Goal: Task Accomplishment & Management: Manage account settings

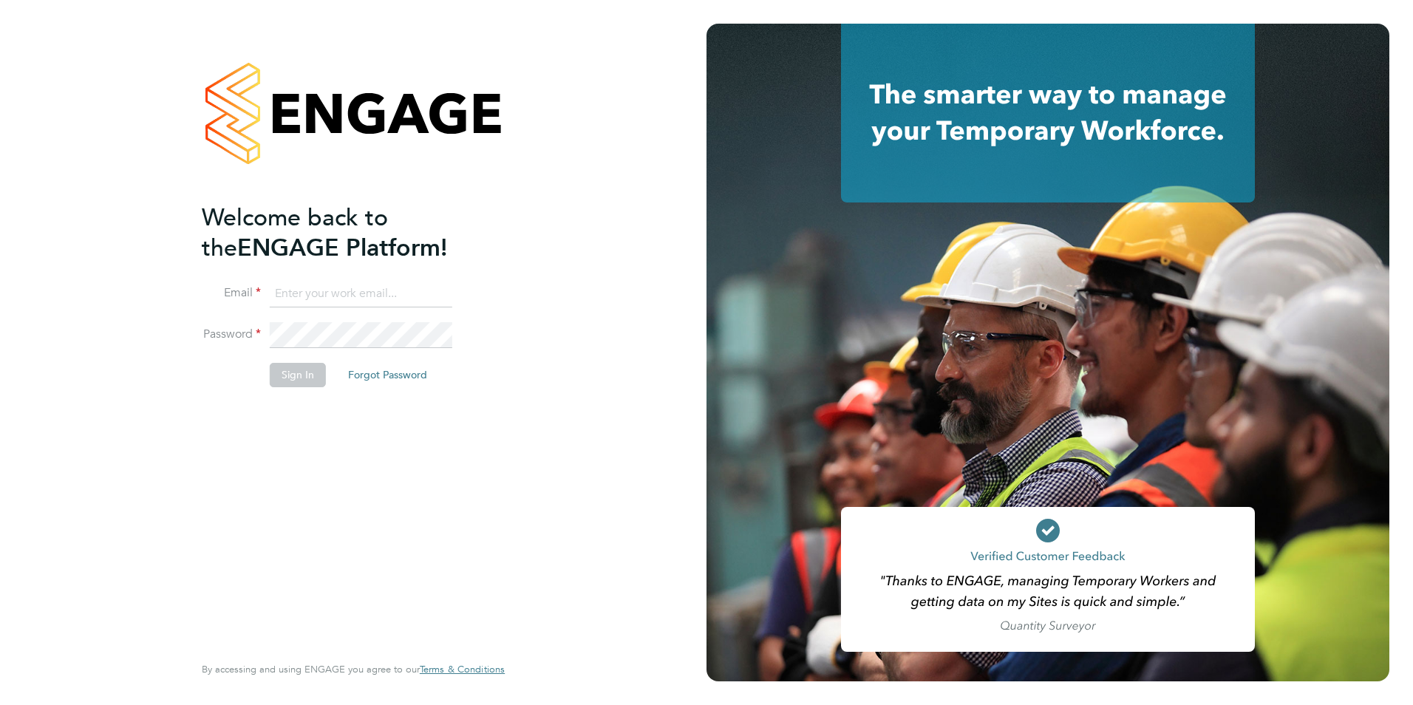
type input "[PERSON_NAME][EMAIL_ADDRESS][PERSON_NAME][DOMAIN_NAME]"
click at [376, 430] on div "Welcome back to the ENGAGE Platform! Email [PERSON_NAME][EMAIL_ADDRESS][PERSON_…" at bounding box center [346, 427] width 288 height 448
click at [281, 375] on button "Sign In" at bounding box center [298, 375] width 56 height 24
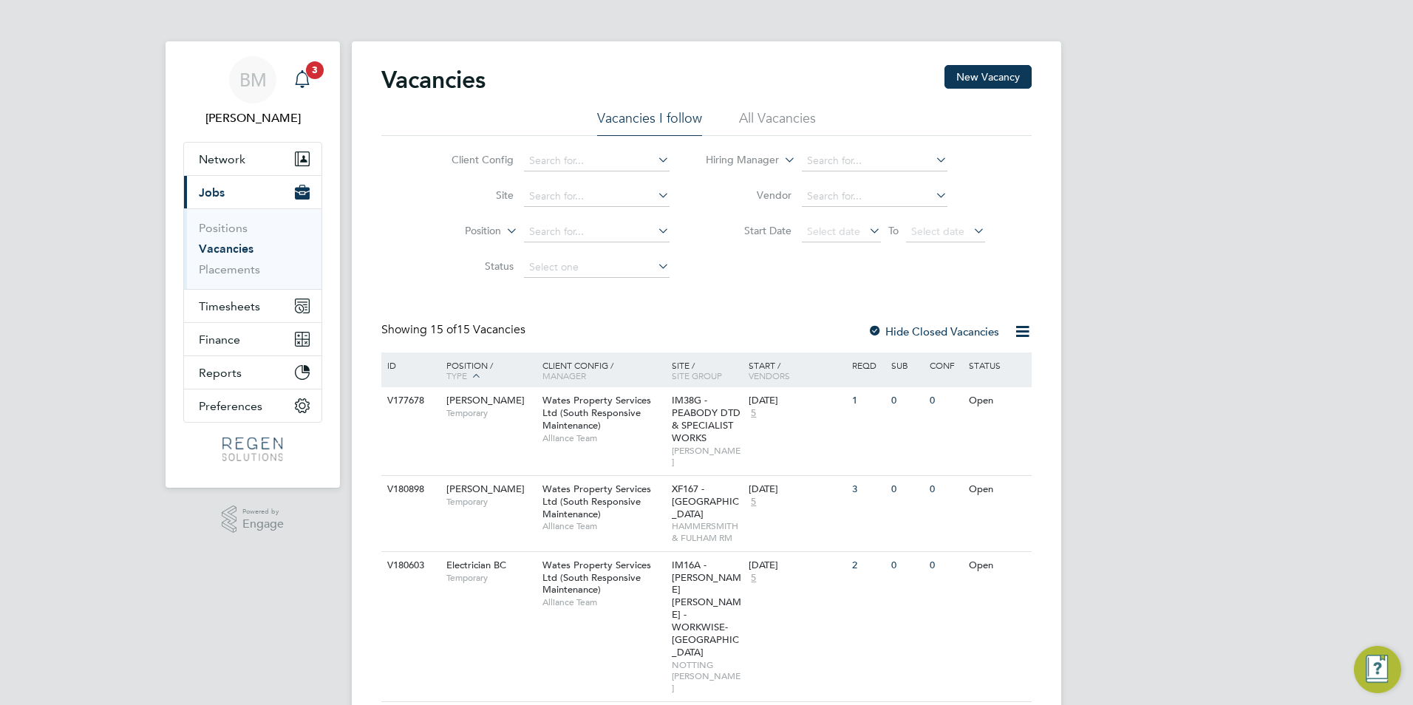
click at [318, 78] on app-alerts-badge "3" at bounding box center [314, 70] width 19 height 20
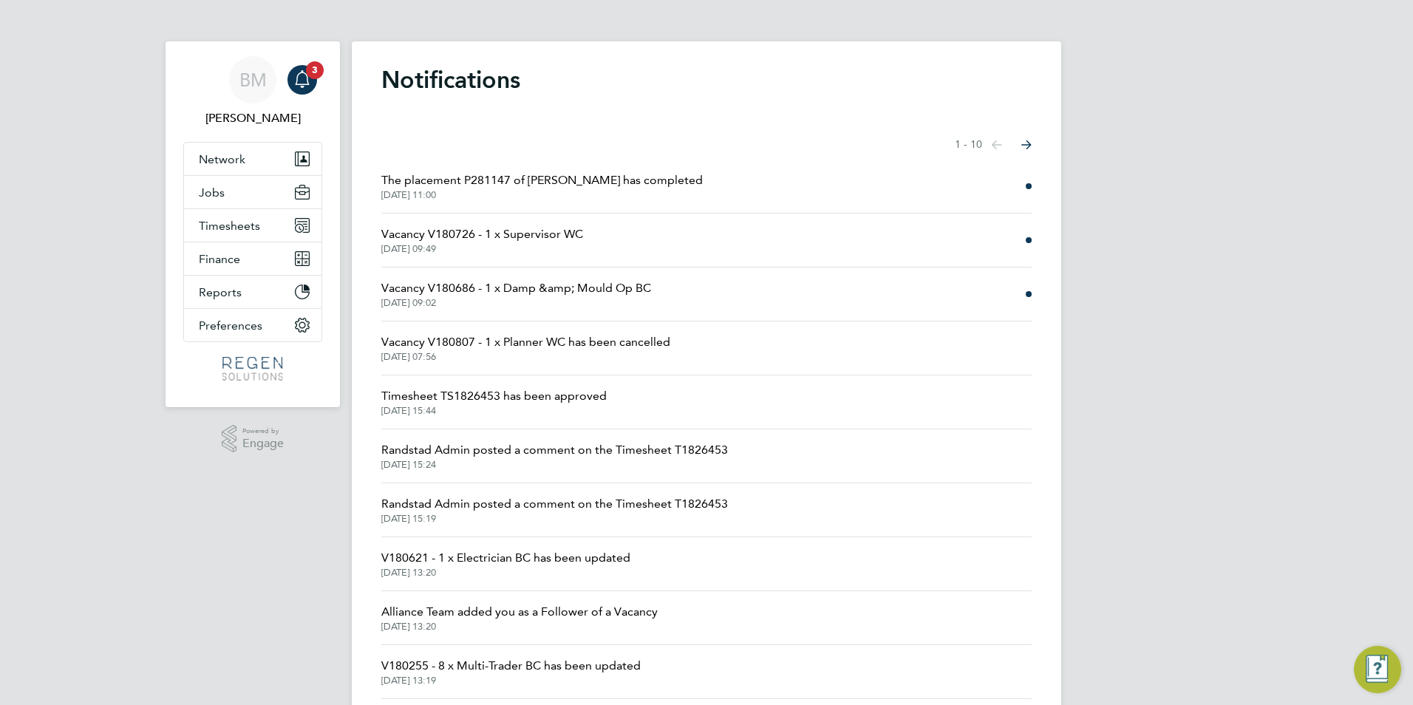
click at [579, 397] on span "Timesheet TS1826453 has been approved" at bounding box center [493, 396] width 225 height 18
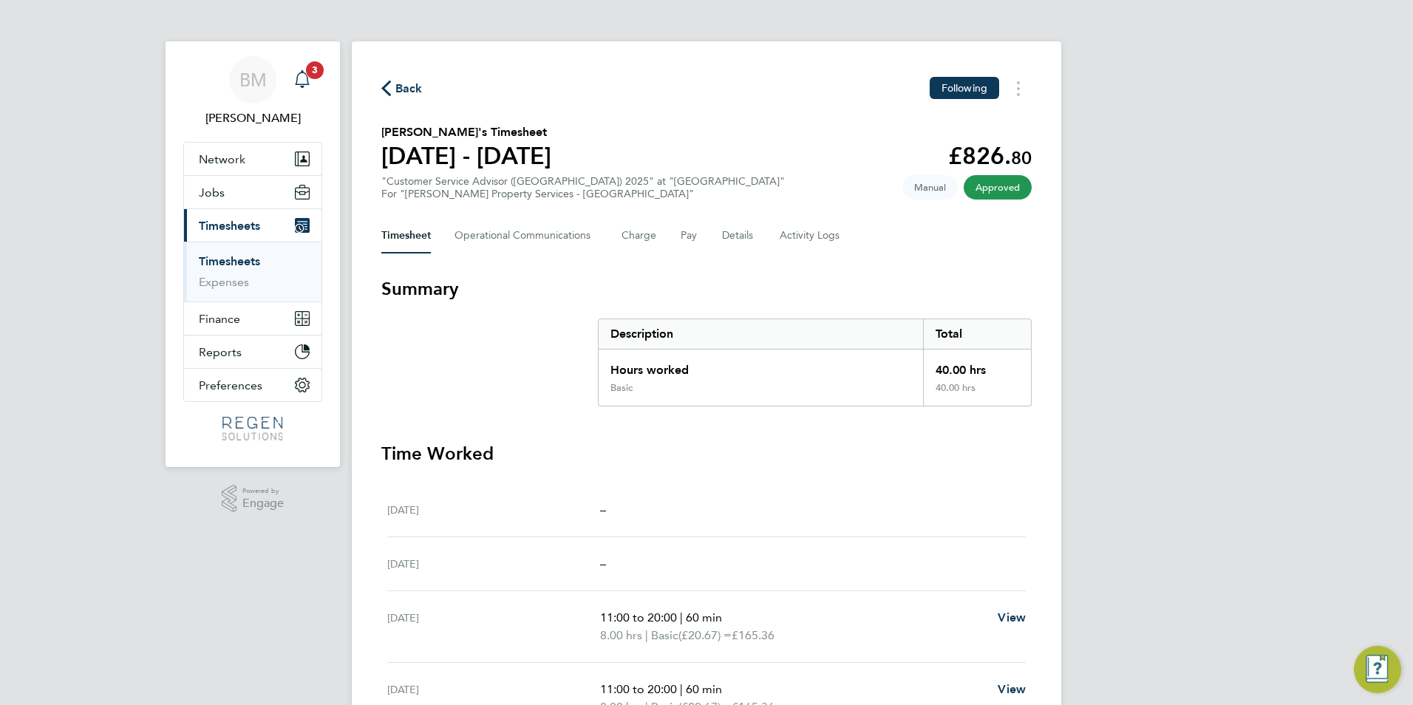
click at [305, 69] on app-alerts-badge "3" at bounding box center [314, 70] width 19 height 20
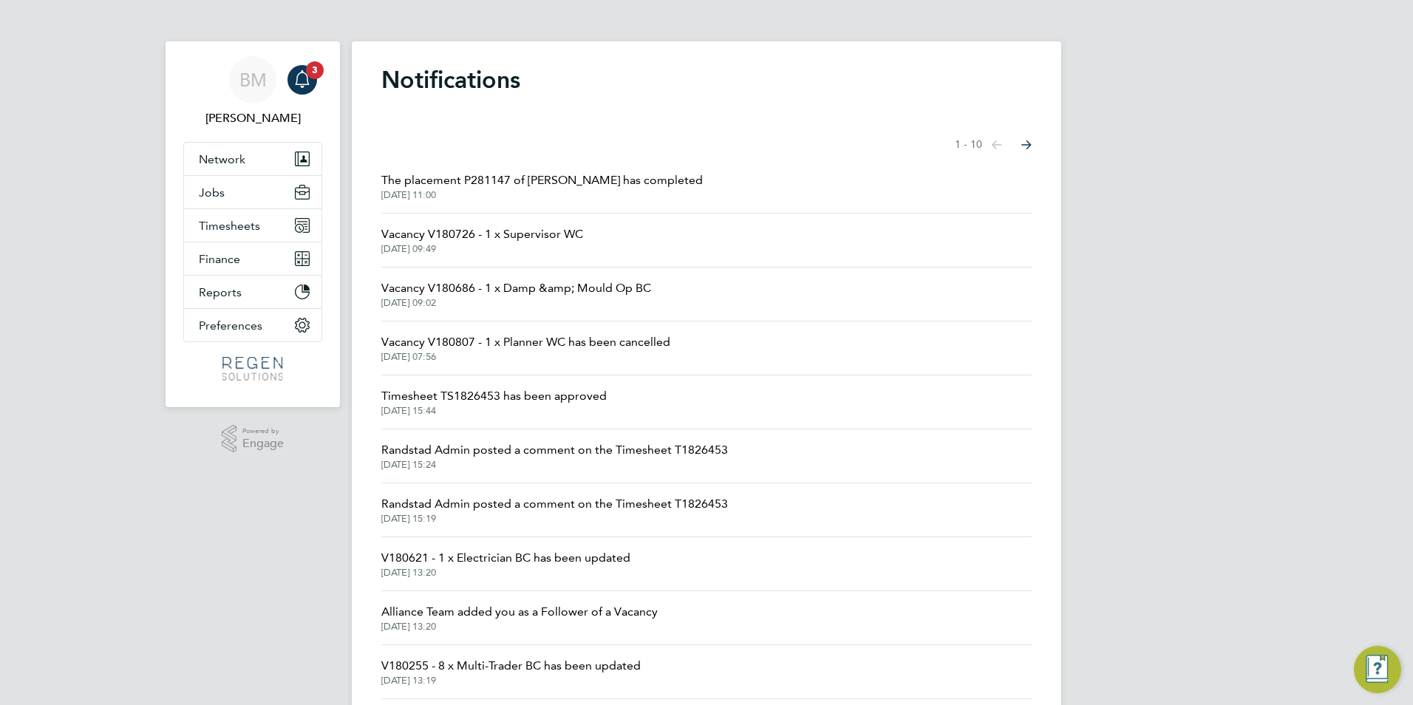
click at [642, 191] on span "26 Sep 2025, 11:00" at bounding box center [542, 195] width 322 height 12
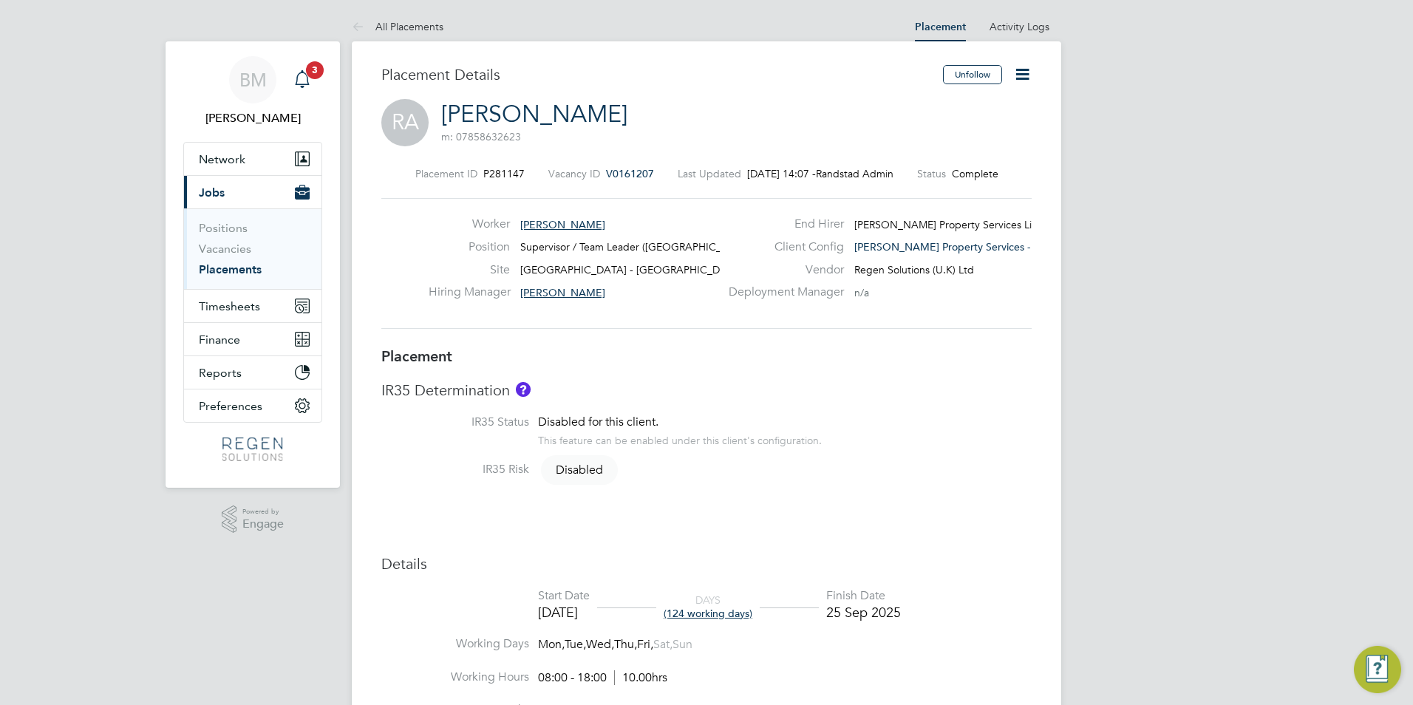
click at [302, 87] on icon "Main navigation" at bounding box center [302, 87] width 4 height 2
